Goal: Information Seeking & Learning: Check status

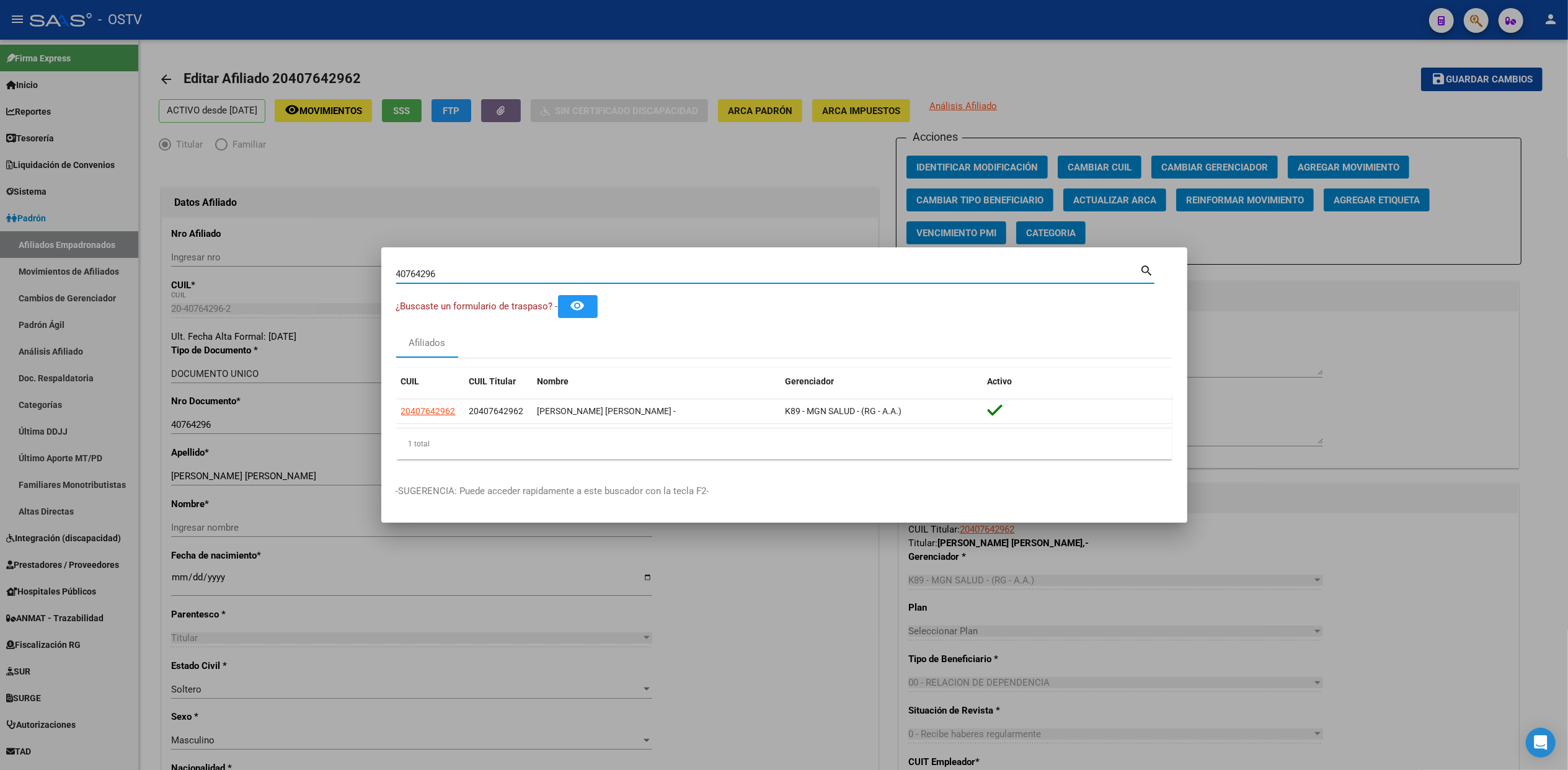
click at [479, 270] on input "40764296" at bounding box center [769, 273] width 744 height 11
paste input "19.109.418"
type input "19109418"
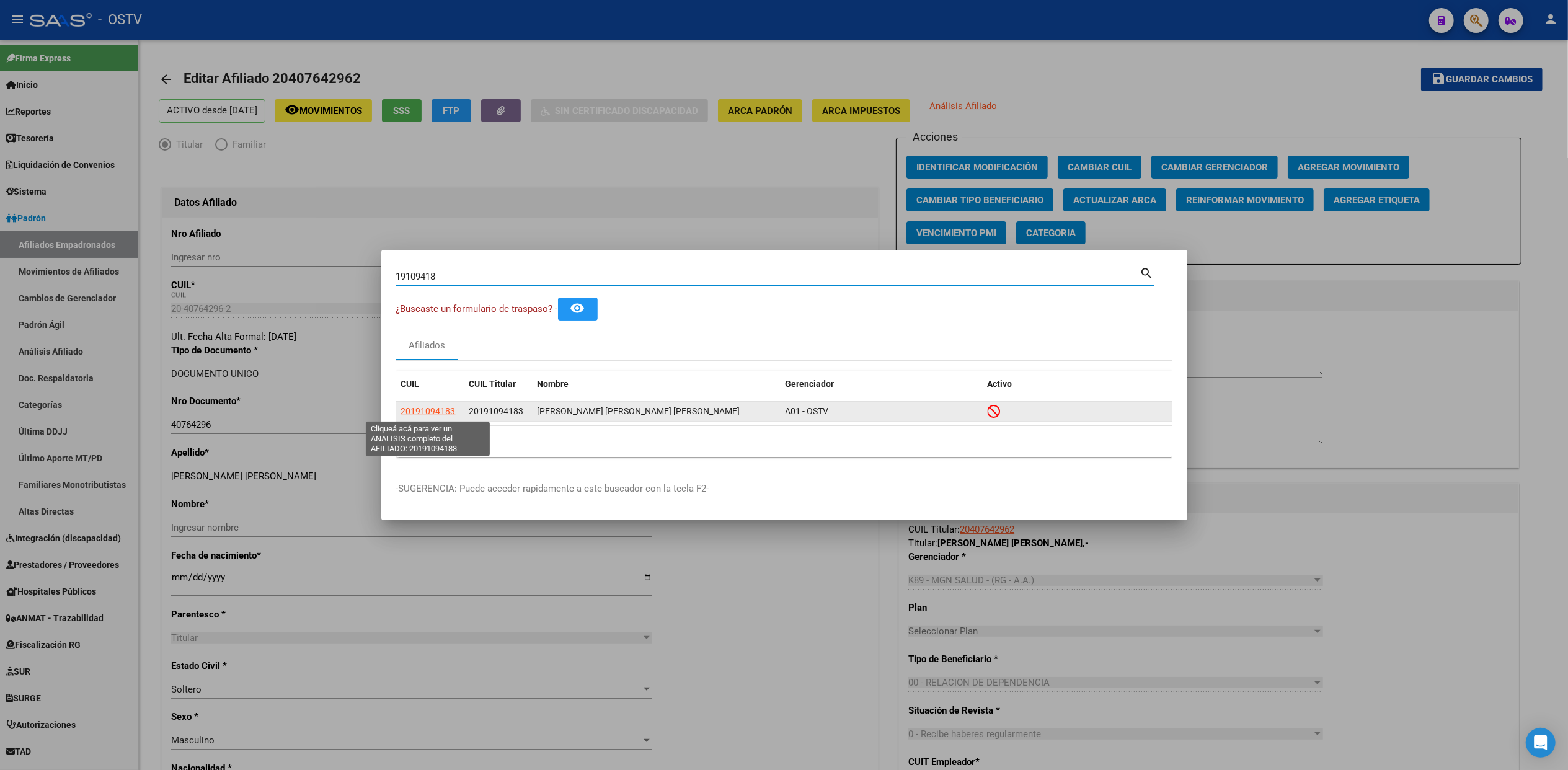
click at [440, 410] on span "20191094183" at bounding box center [428, 412] width 54 height 10
type textarea "20191094183"
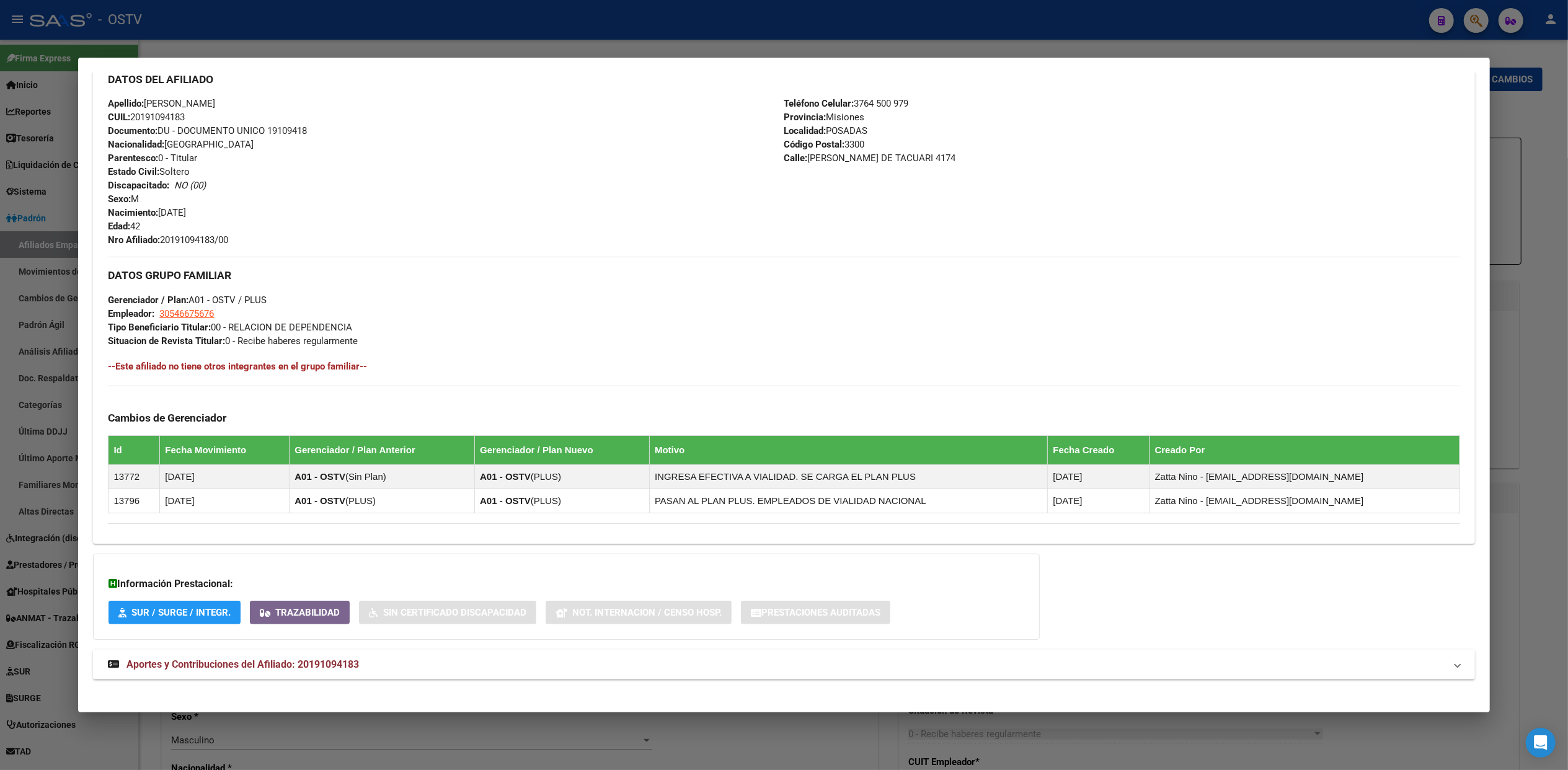
scroll to position [448, 0]
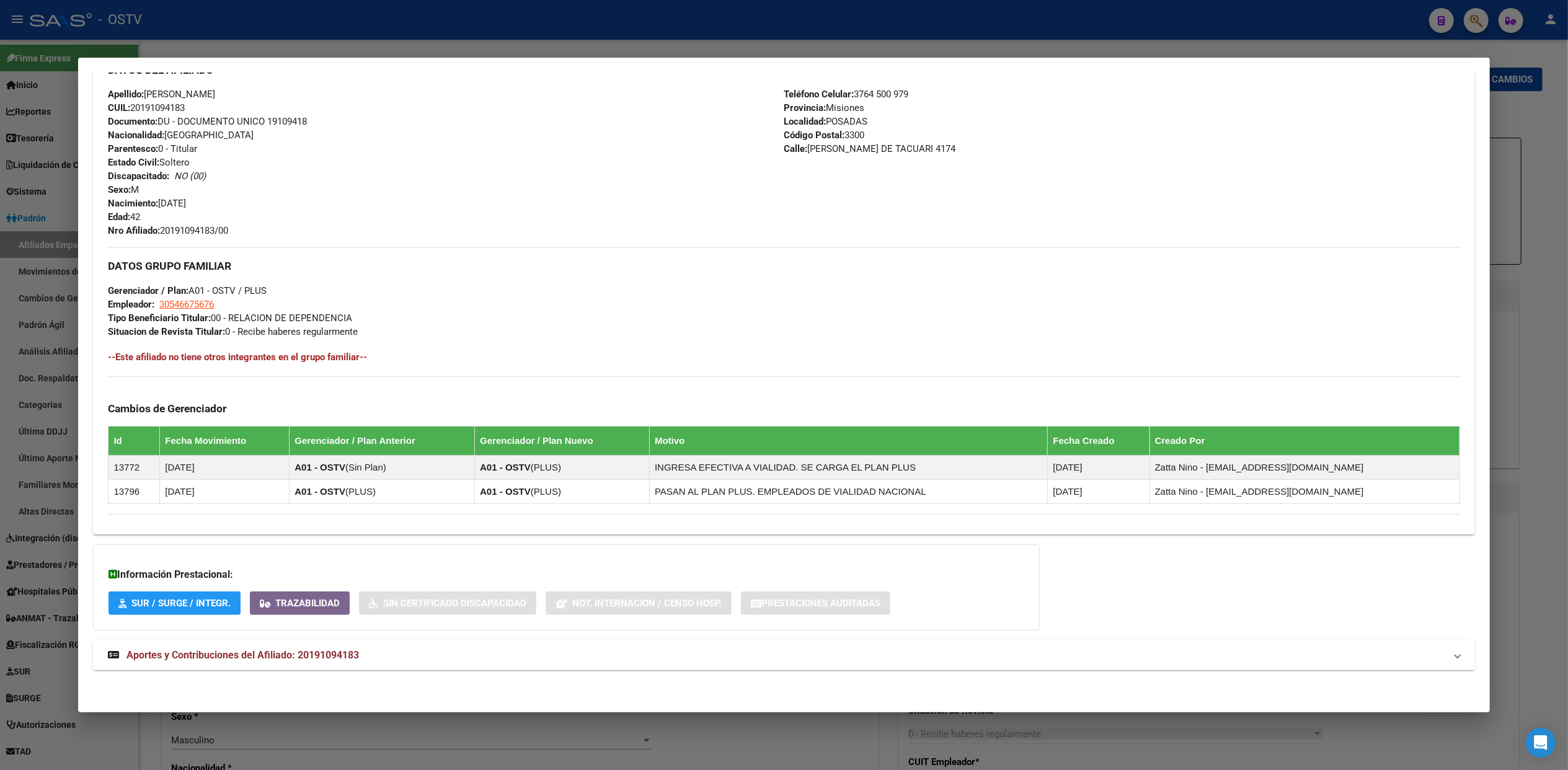
click at [366, 656] on mat-panel-title "Aportes y Contribuciones del Afiliado: 20191094183" at bounding box center [776, 655] width 1337 height 15
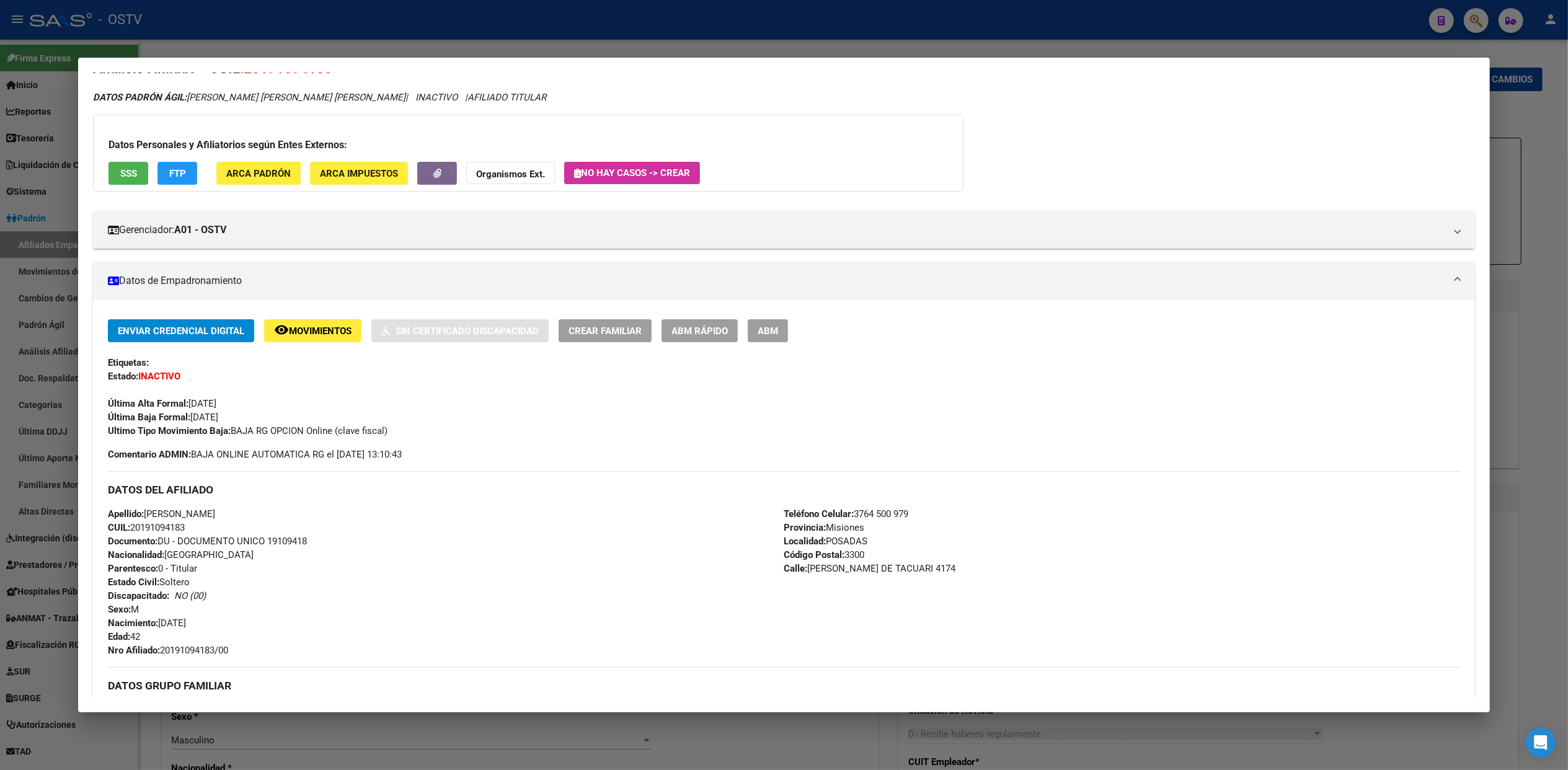
scroll to position [0, 0]
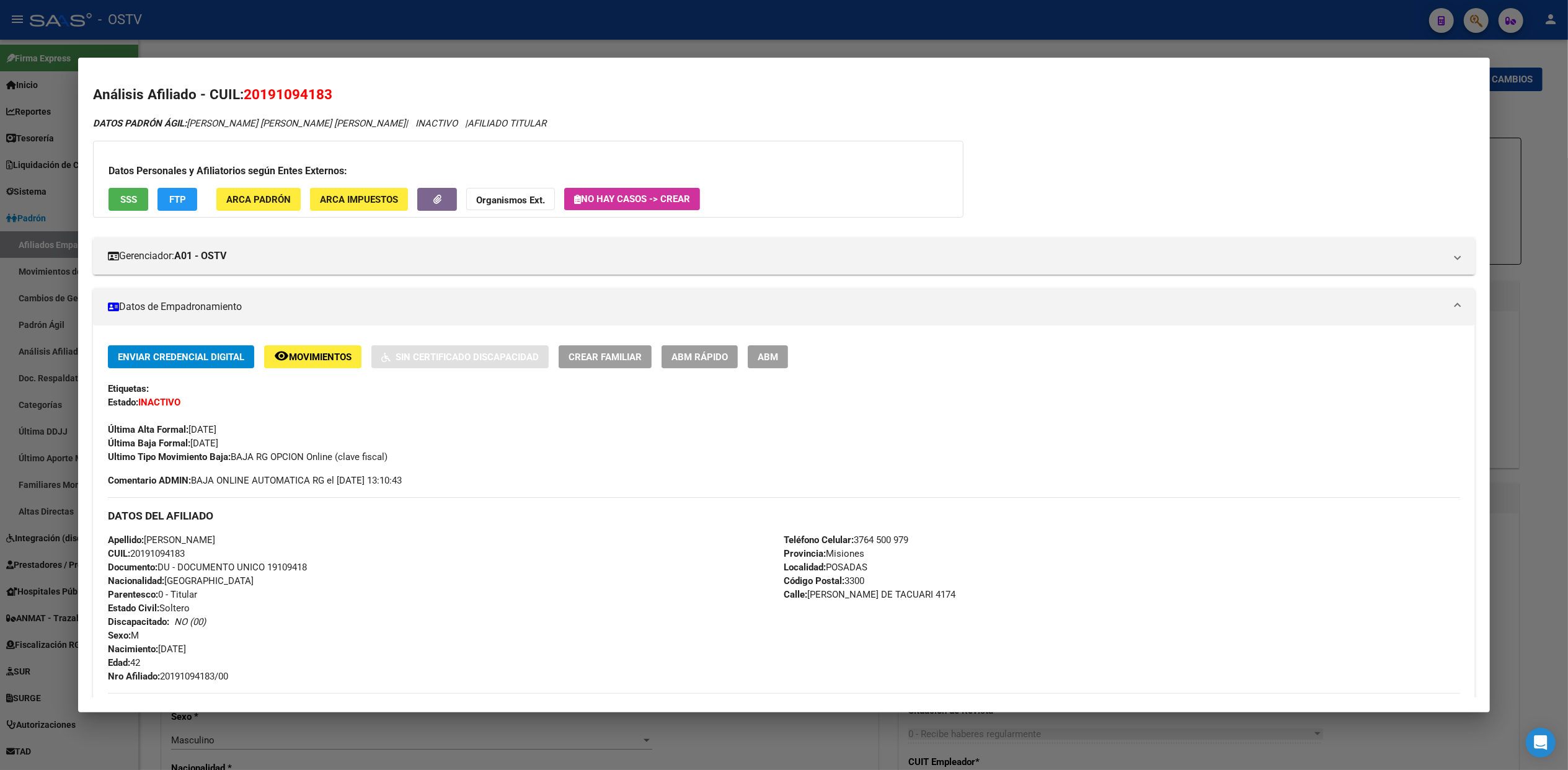
click at [179, 201] on span "FTP" at bounding box center [178, 199] width 17 height 11
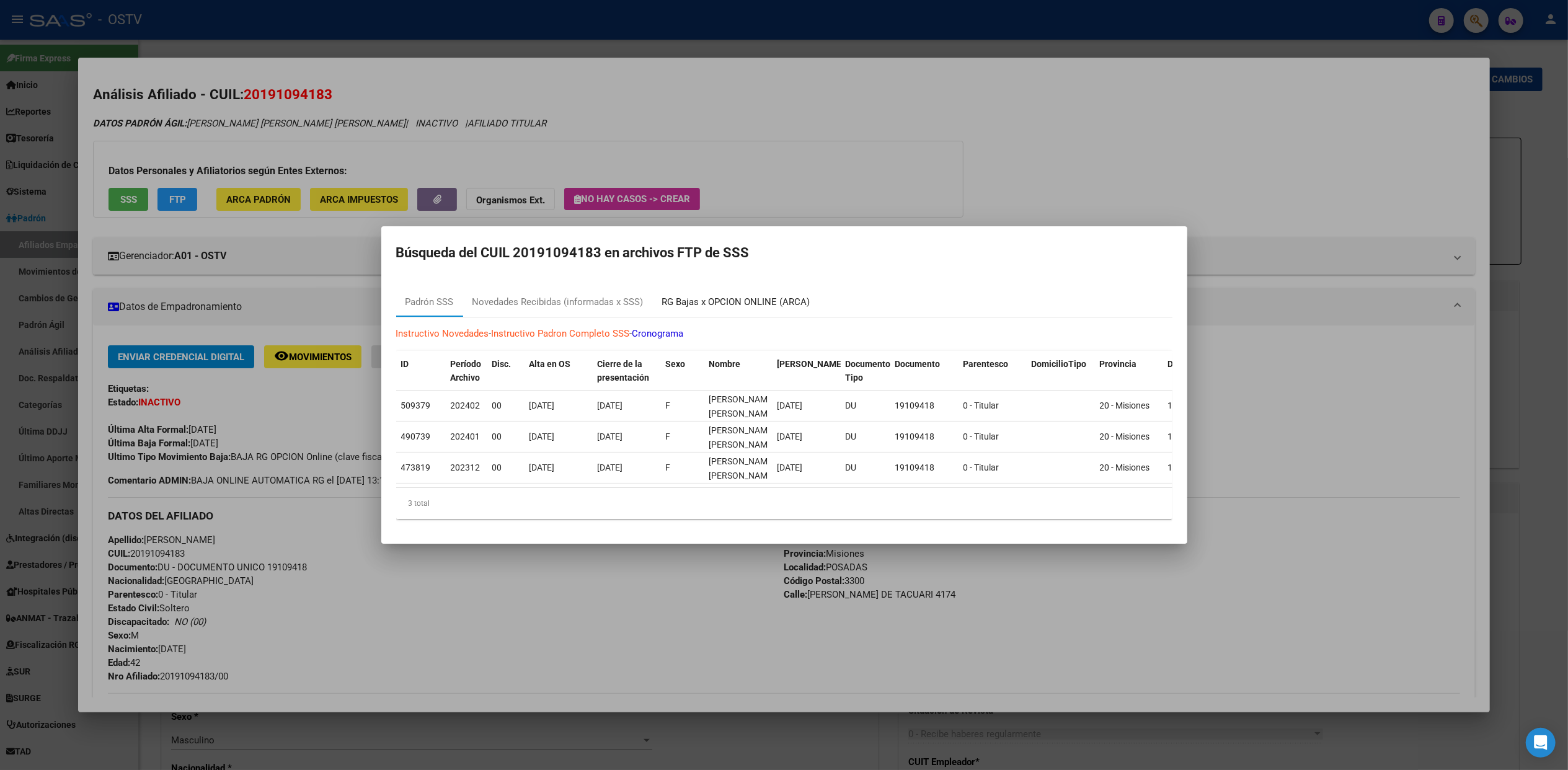
click at [705, 295] on div "RG Bajas x OPCION ONLINE (ARCA)" at bounding box center [736, 302] width 148 height 14
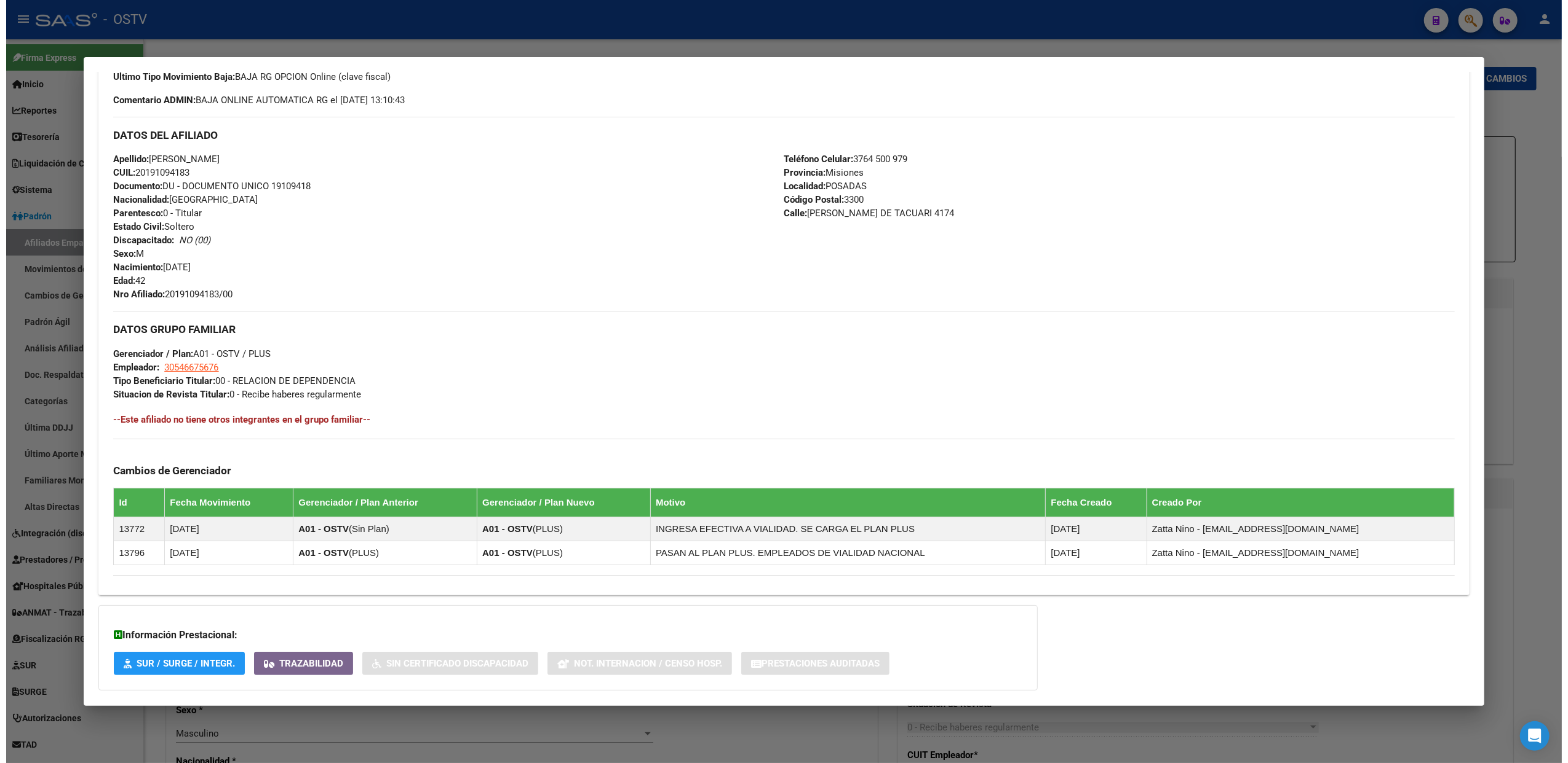
scroll to position [573, 0]
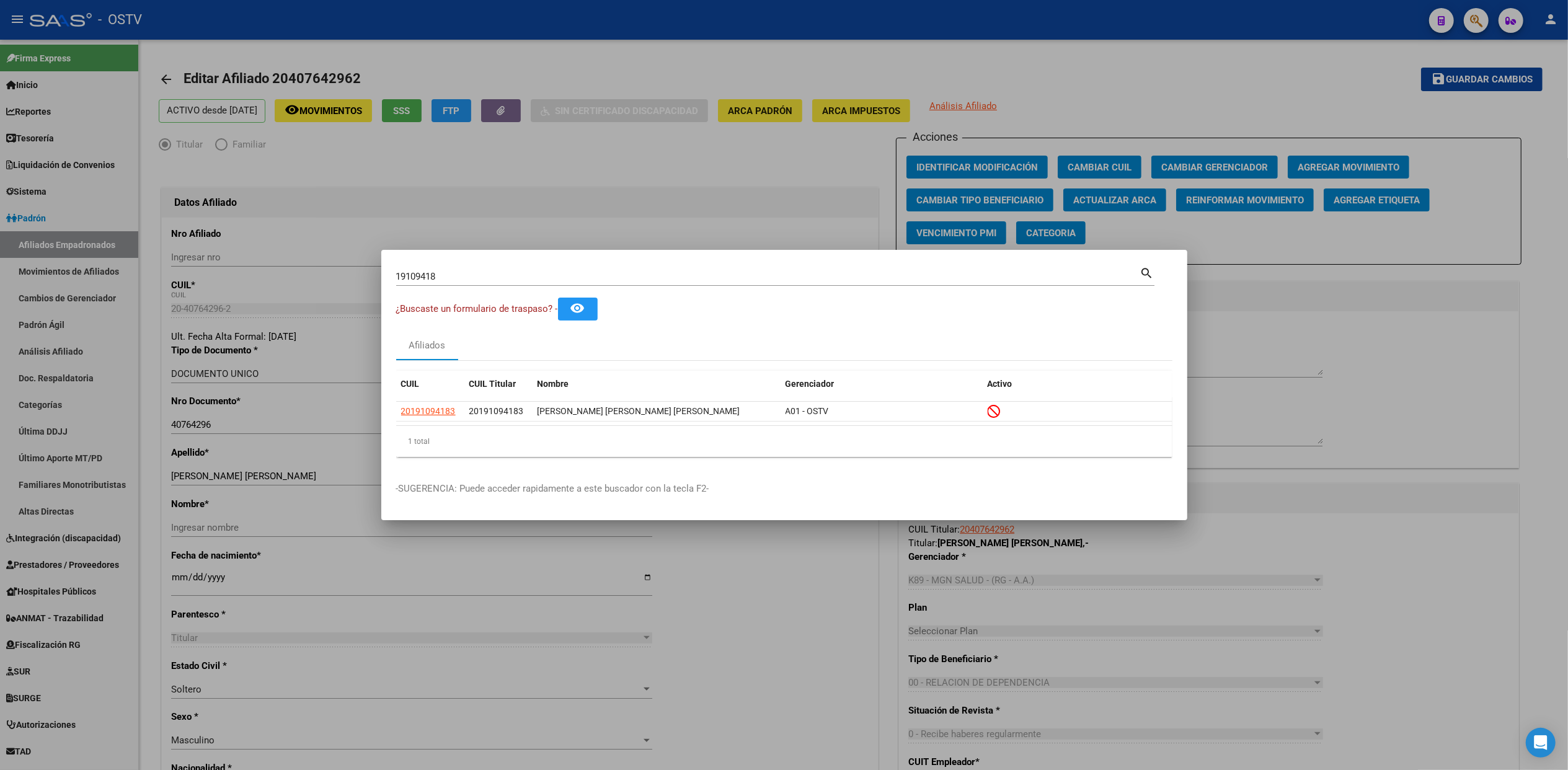
click at [734, 542] on div at bounding box center [784, 385] width 1568 height 770
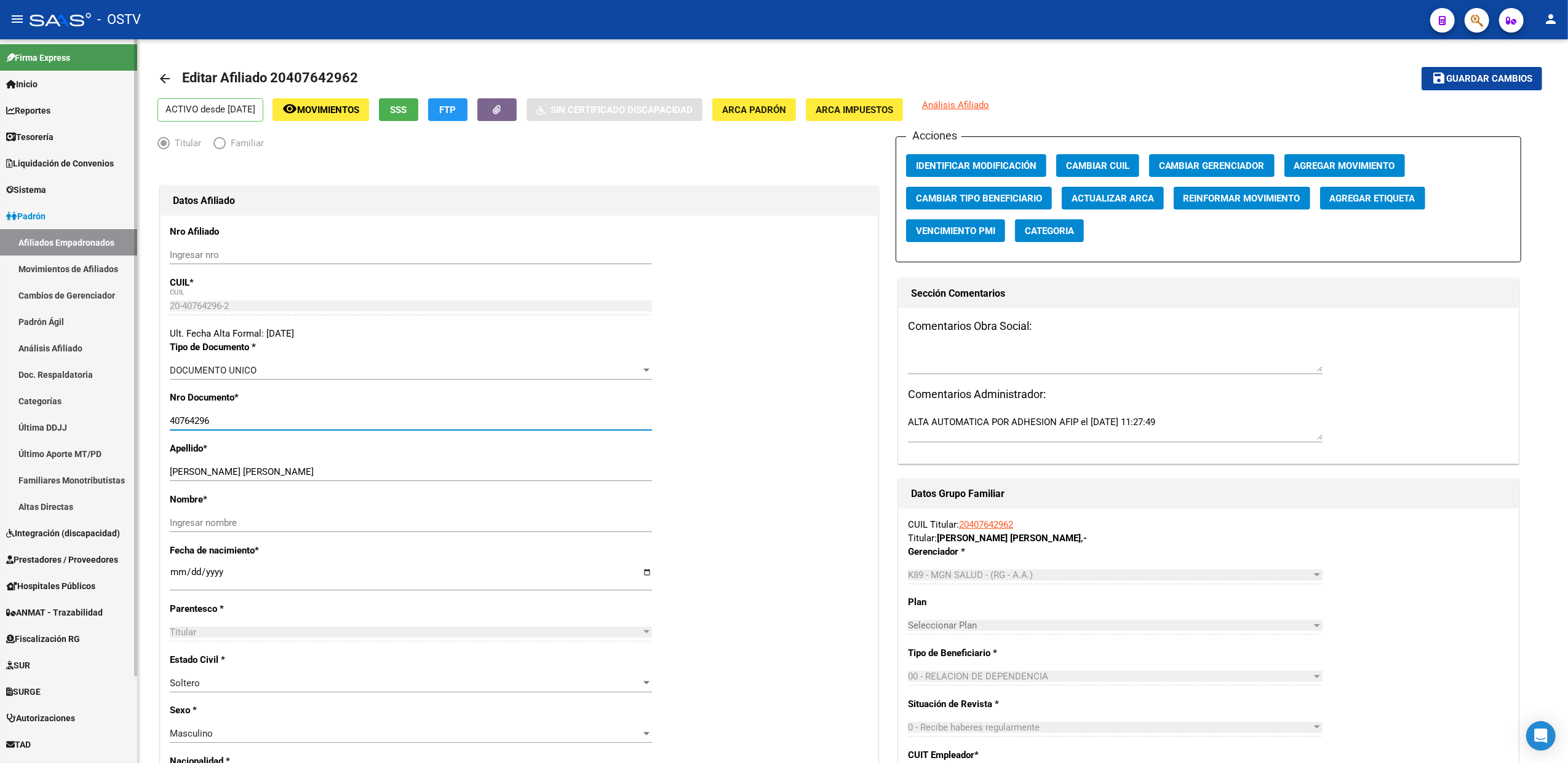
drag, startPoint x: 217, startPoint y: 421, endPoint x: 128, endPoint y: 425, distance: 89.1
click at [128, 425] on mat-sidenav-container "Firma Express Inicio Calendario SSS Instructivos Contacto OS Reportes Tablero d…" at bounding box center [784, 401] width 1568 height 724
